Goal: Find specific page/section: Find specific page/section

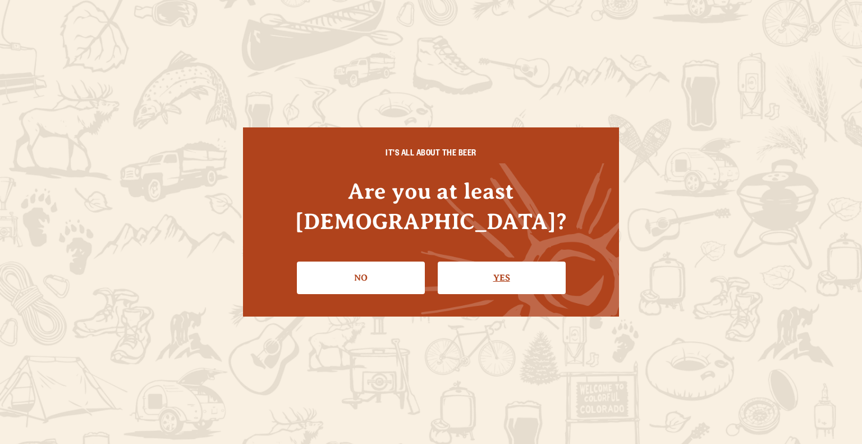
click at [494, 262] on link "Yes" at bounding box center [502, 278] width 128 height 33
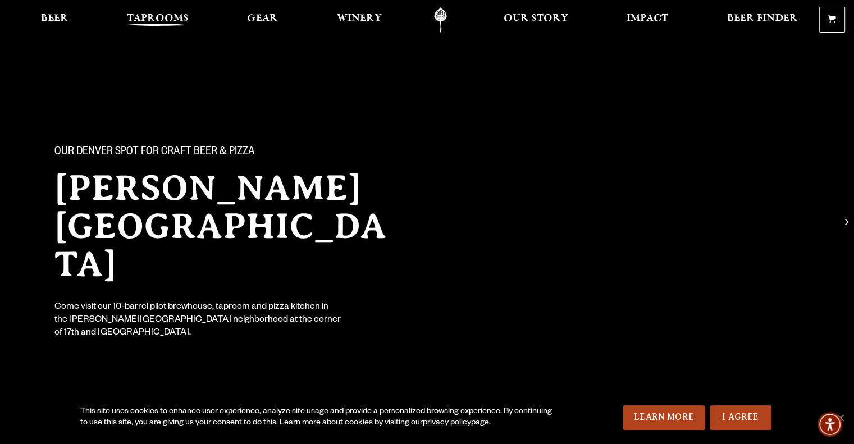
click at [152, 21] on span "Taprooms" at bounding box center [158, 18] width 62 height 9
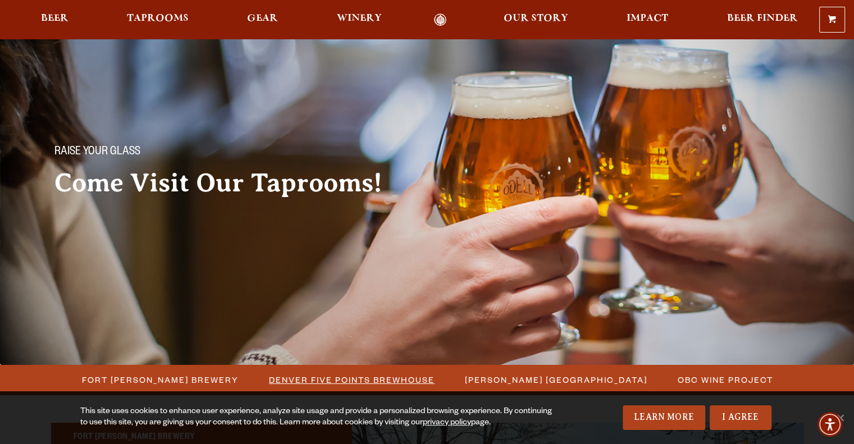
scroll to position [56, 0]
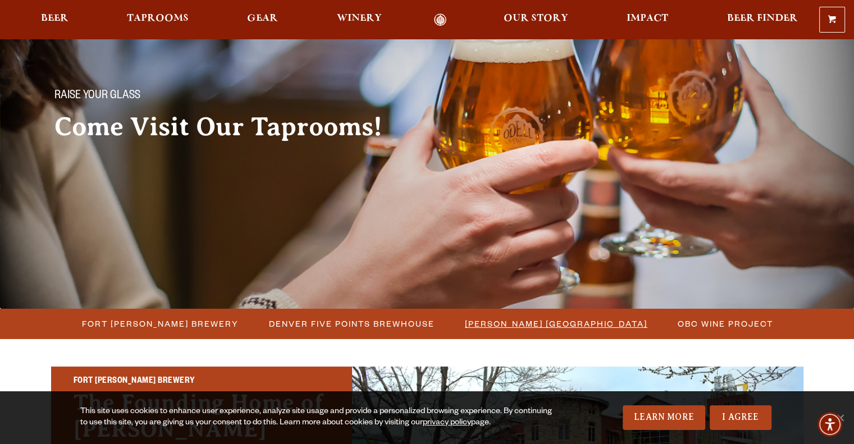
click at [489, 319] on span "[PERSON_NAME] [GEOGRAPHIC_DATA]" at bounding box center [556, 323] width 182 height 16
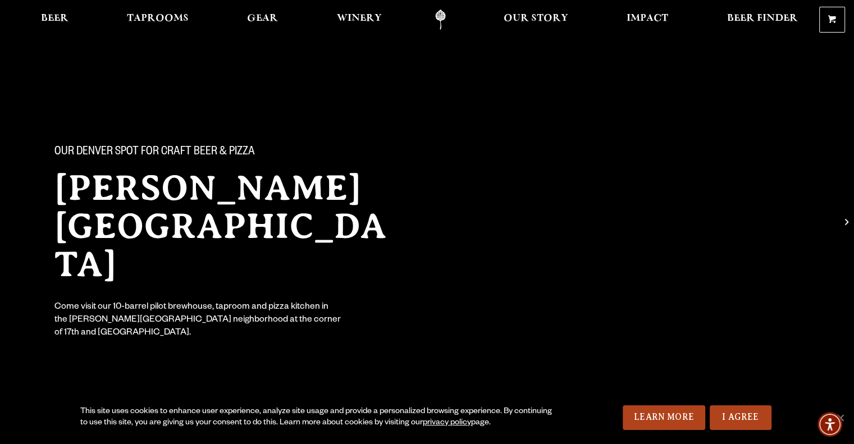
scroll to position [281, 0]
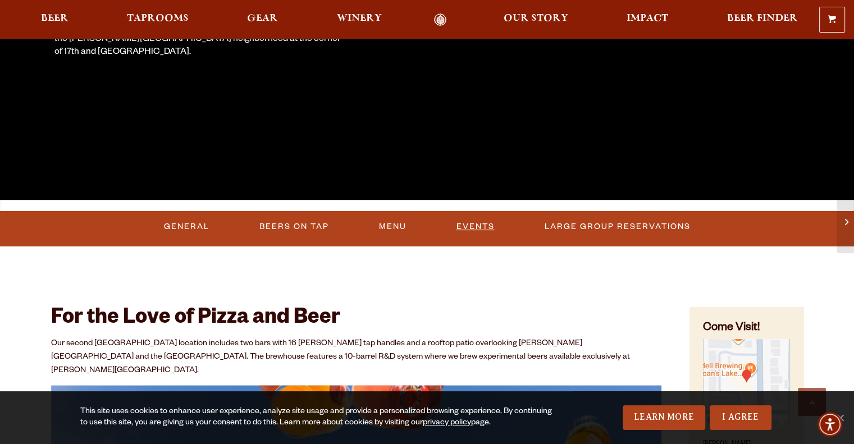
click at [465, 223] on link "Events" at bounding box center [475, 227] width 47 height 26
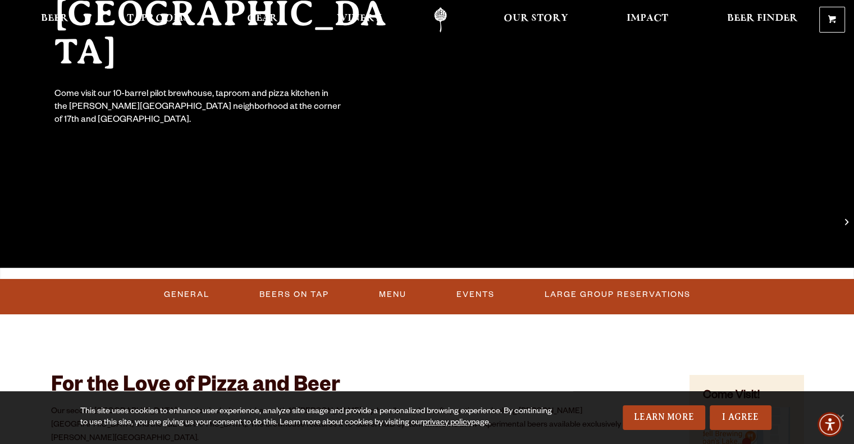
scroll to position [0, 0]
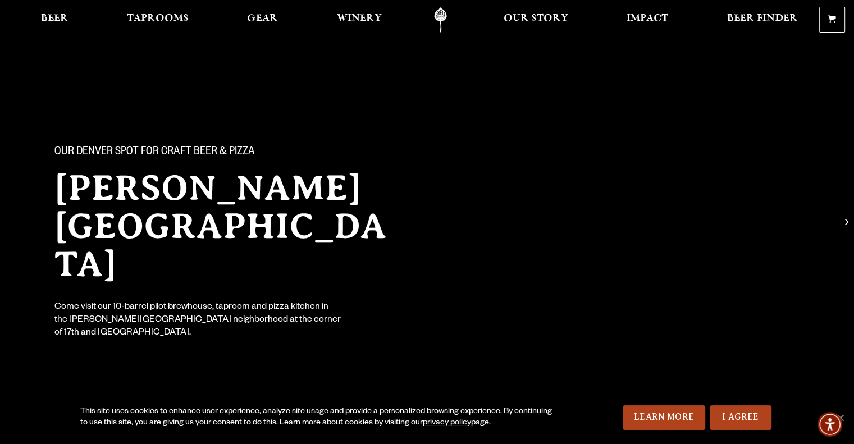
drag, startPoint x: 482, startPoint y: 263, endPoint x: 446, endPoint y: -66, distance: 331.4
